Goal: Transaction & Acquisition: Book appointment/travel/reservation

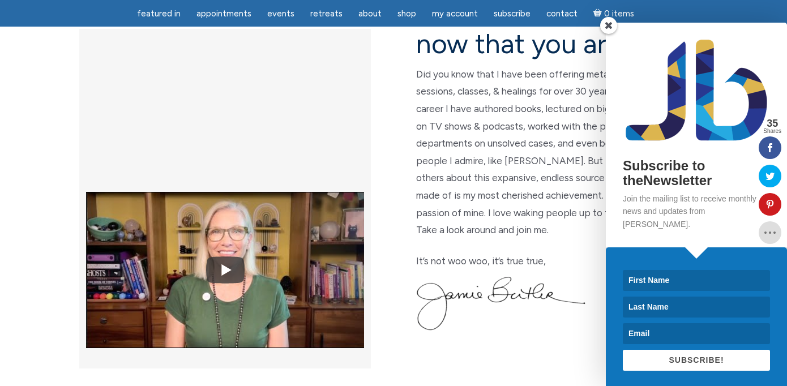
scroll to position [321, 0]
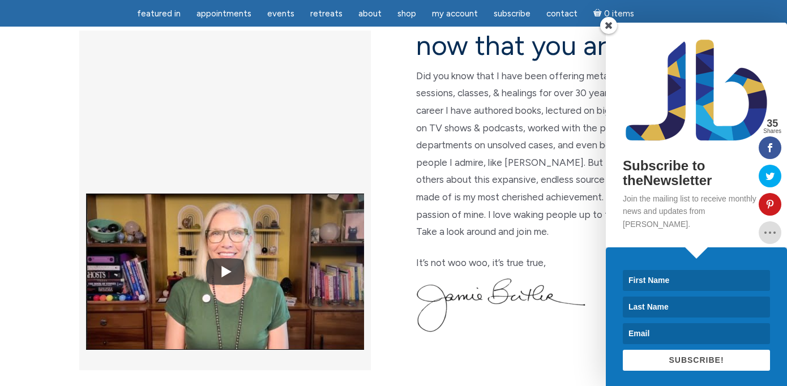
click at [608, 32] on span at bounding box center [608, 25] width 17 height 17
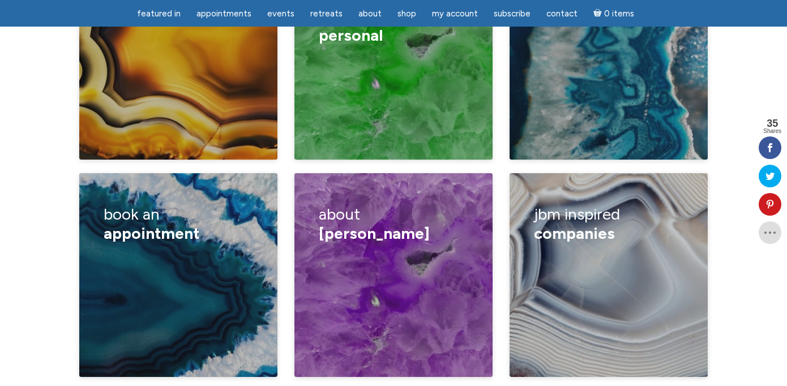
scroll to position [1945, 0]
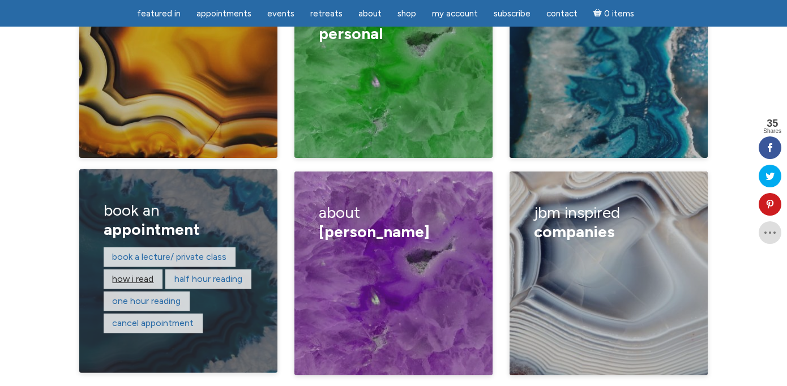
click at [140, 274] on link "How I read" at bounding box center [132, 279] width 41 height 11
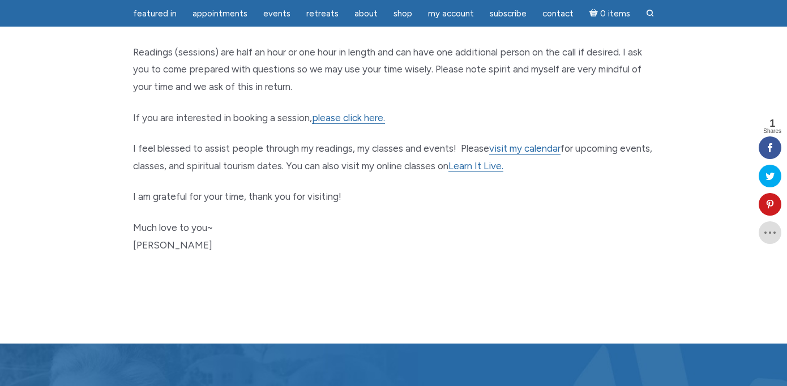
scroll to position [636, 0]
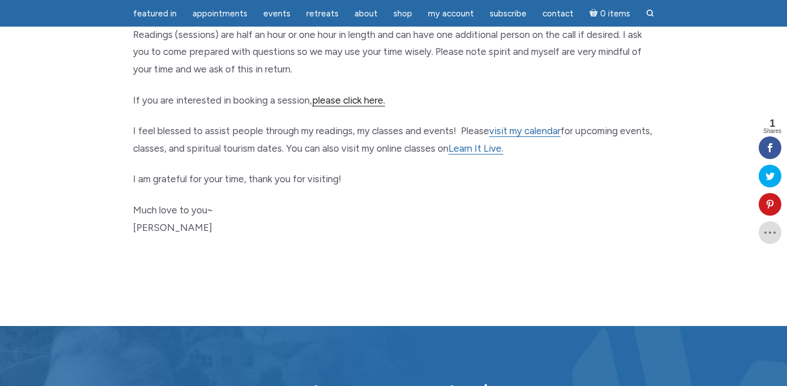
click at [338, 95] on link "please click here." at bounding box center [348, 101] width 73 height 12
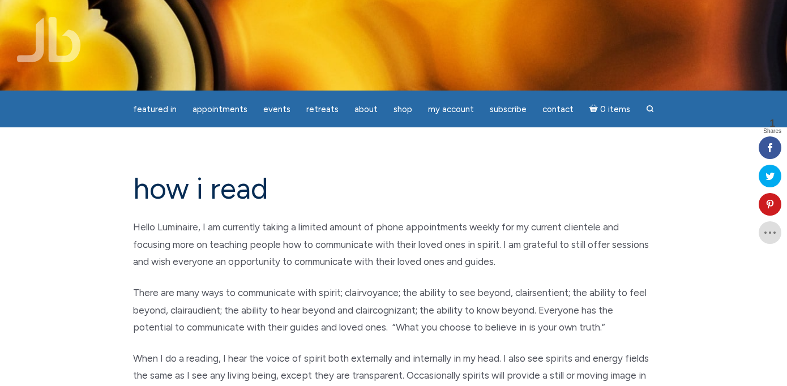
scroll to position [0, 0]
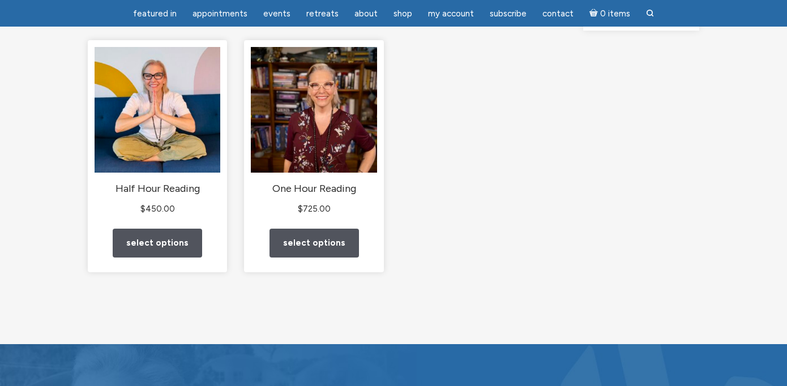
scroll to position [144, 0]
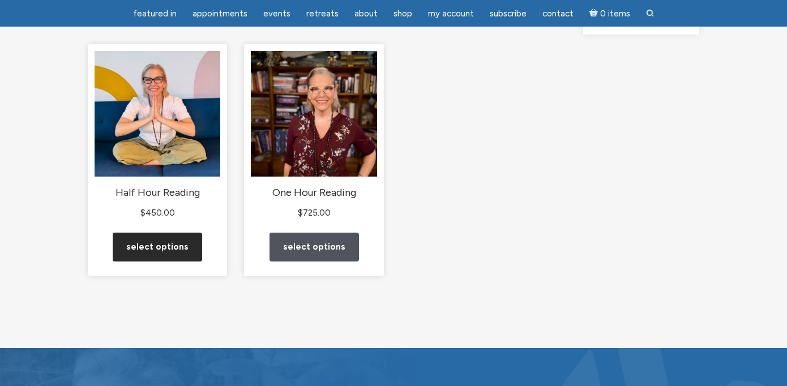
click at [161, 256] on link "Select options" at bounding box center [157, 247] width 89 height 29
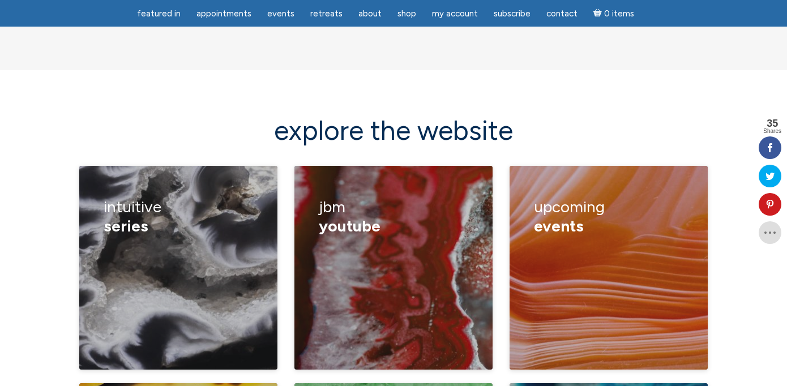
scroll to position [1517, 0]
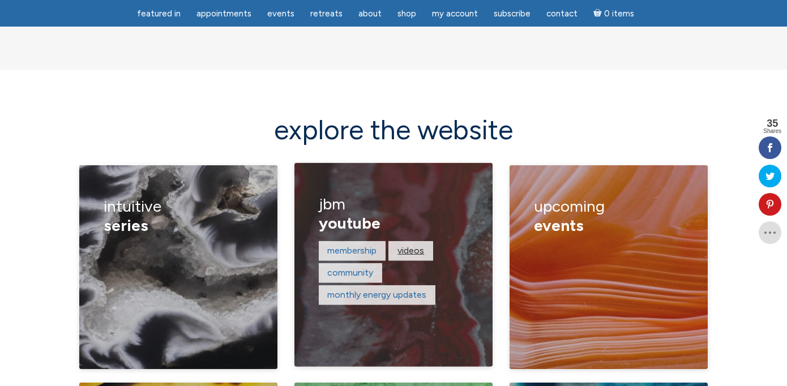
click at [417, 245] on link "Videos" at bounding box center [411, 250] width 27 height 11
